Goal: Transaction & Acquisition: Purchase product/service

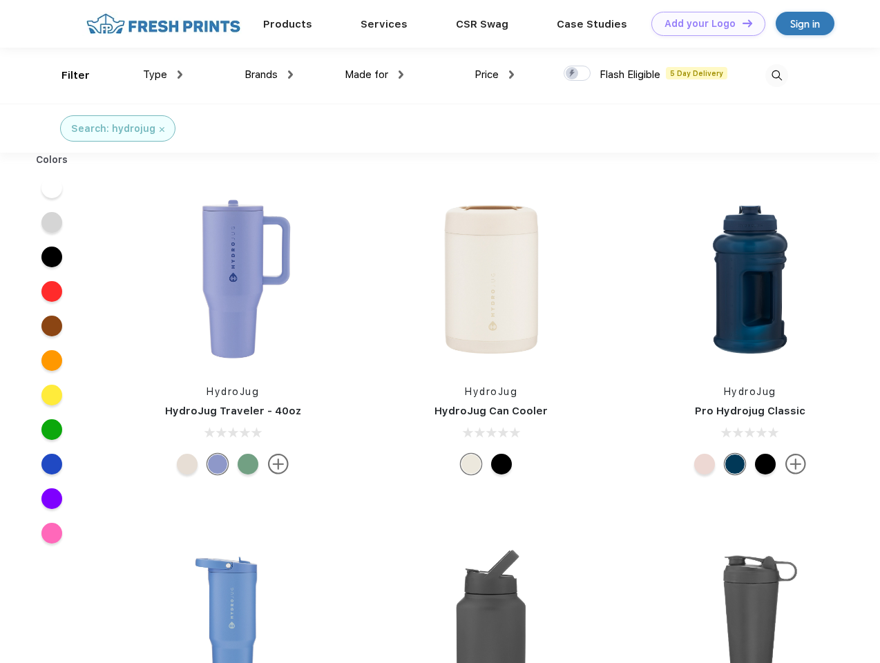
click at [703, 23] on link "Add your Logo Design Tool" at bounding box center [708, 24] width 114 height 24
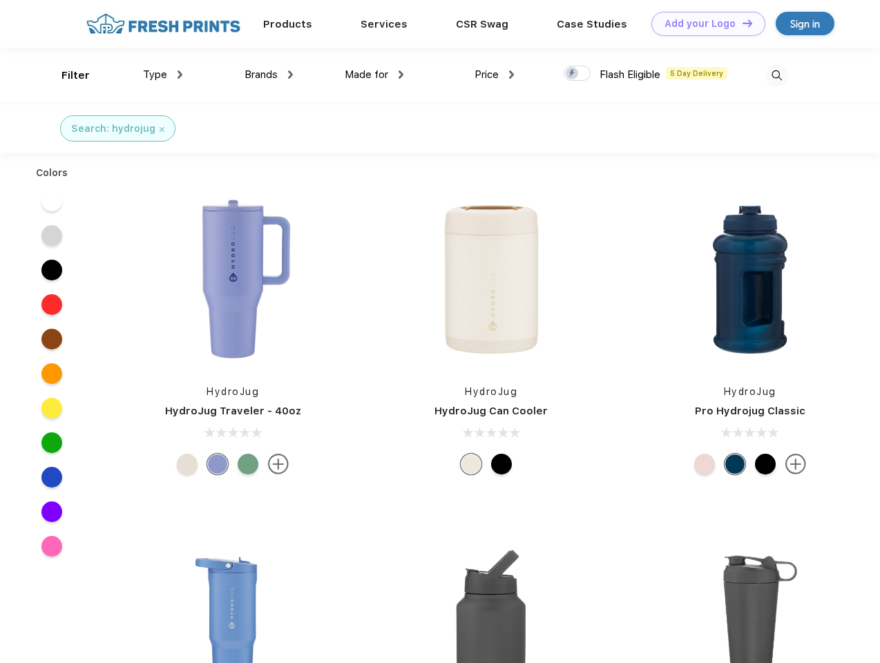
click at [0, 0] on div "Design Tool" at bounding box center [0, 0] width 0 height 0
click at [741, 23] on link "Add your Logo Design Tool" at bounding box center [708, 24] width 114 height 24
click at [66, 75] on div "Filter" at bounding box center [75, 76] width 28 height 16
click at [163, 75] on span "Type" at bounding box center [155, 74] width 24 height 12
click at [269, 75] on span "Brands" at bounding box center [261, 74] width 33 height 12
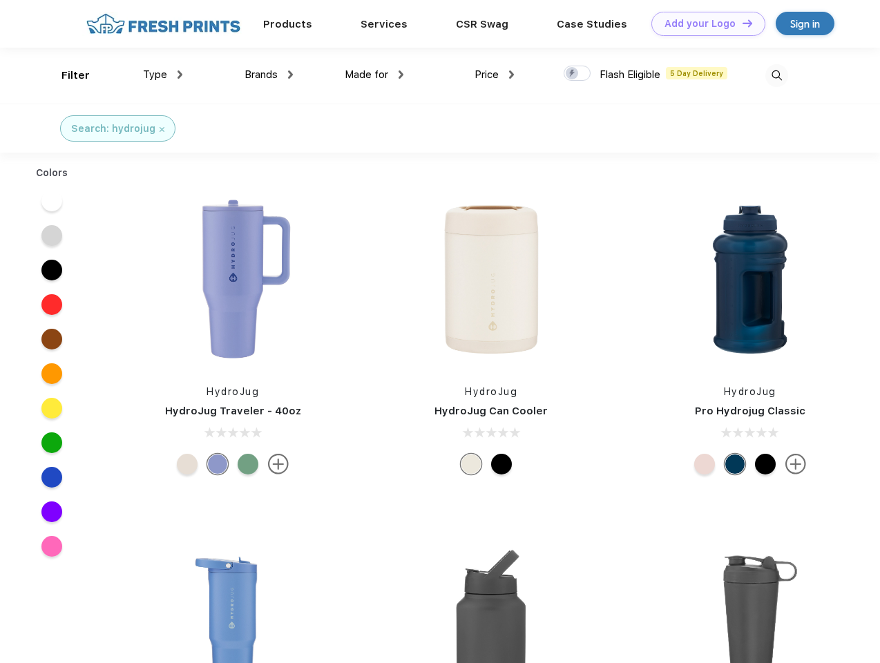
click at [374, 75] on span "Made for" at bounding box center [367, 74] width 44 height 12
click at [495, 75] on span "Price" at bounding box center [487, 74] width 24 height 12
click at [577, 74] on div at bounding box center [577, 73] width 27 height 15
click at [573, 74] on input "checkbox" at bounding box center [568, 69] width 9 height 9
click at [776, 75] on img at bounding box center [776, 75] width 23 height 23
